Goal: Find specific page/section: Find specific page/section

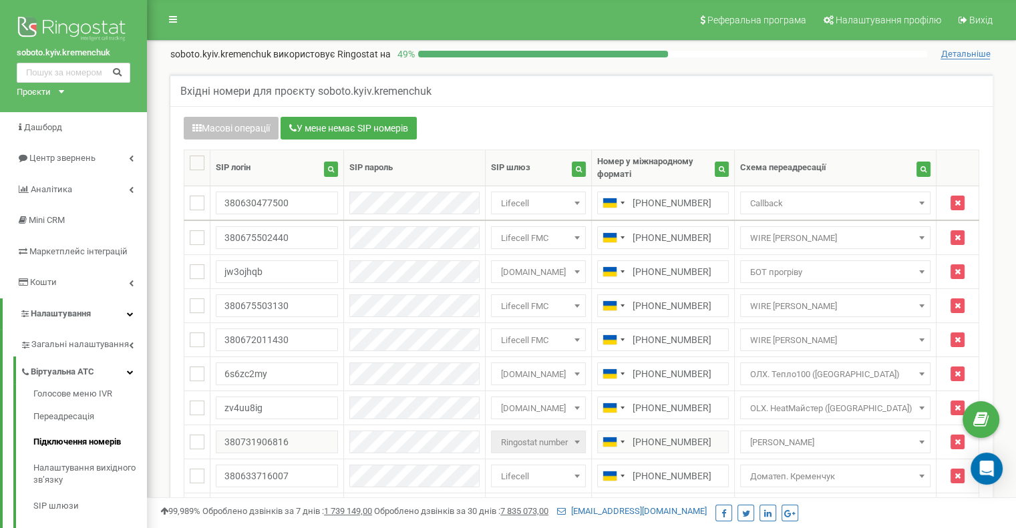
click at [45, 94] on div "Проєкти" at bounding box center [34, 92] width 34 height 13
click at [53, 104] on link "[DOMAIN_NAME]" at bounding box center [68, 107] width 87 height 7
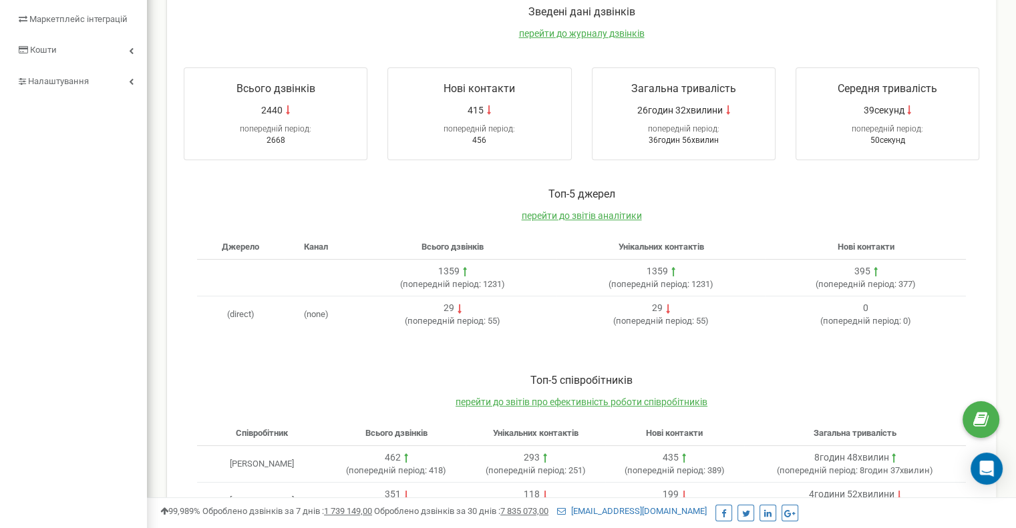
scroll to position [54, 0]
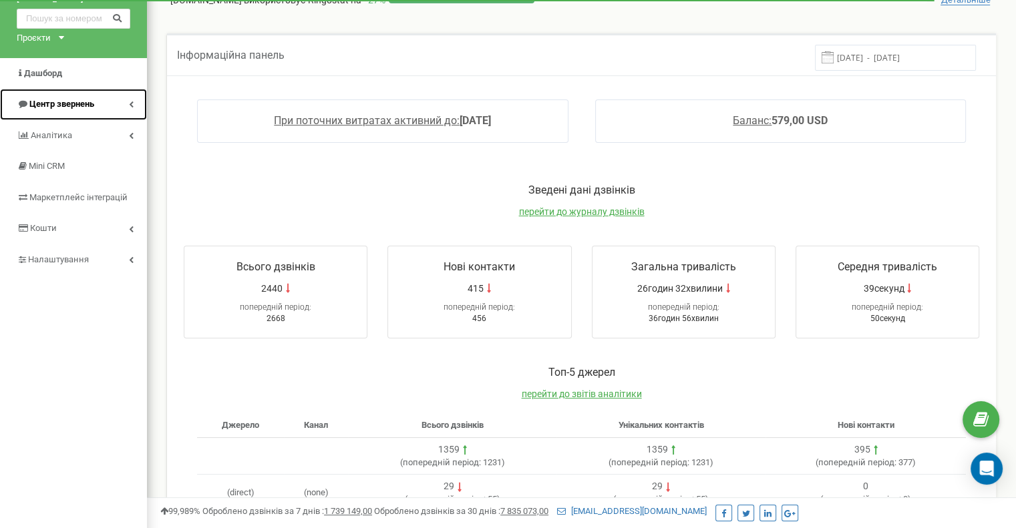
click at [120, 109] on link "Центр звернень" at bounding box center [73, 104] width 147 height 31
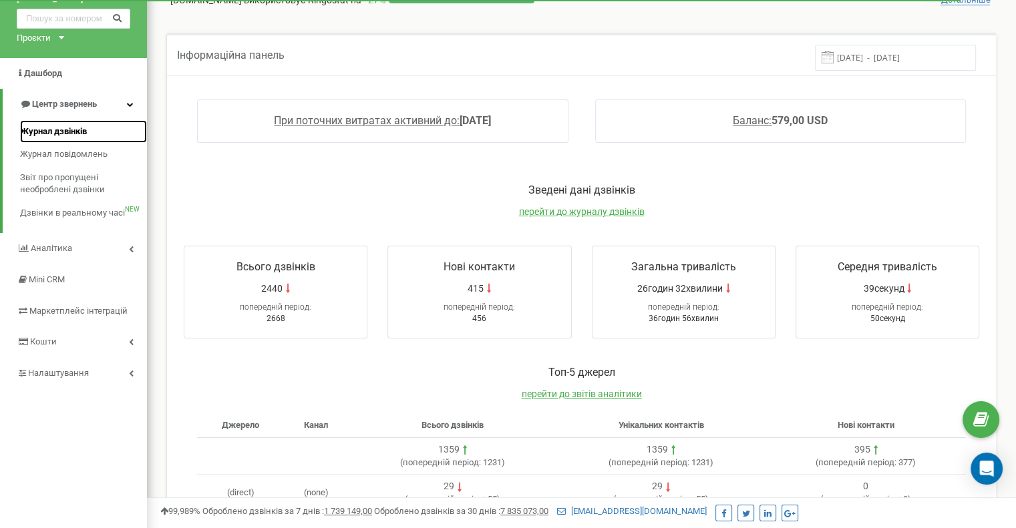
click at [87, 124] on link "Журнал дзвінків" at bounding box center [83, 131] width 127 height 23
